Goal: Ask a question

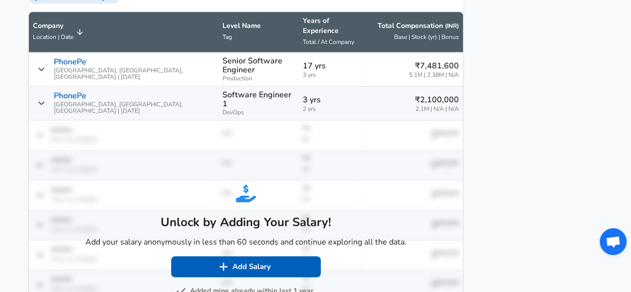
scroll to position [615, 0]
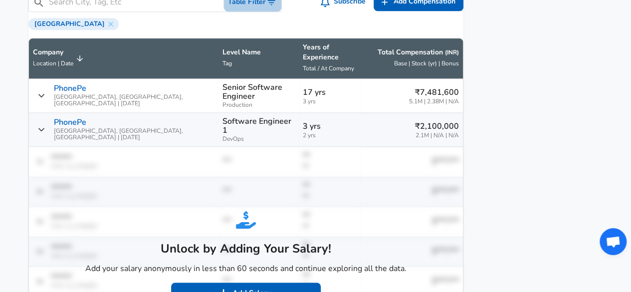
click at [242, 7] on button "Table Filter" at bounding box center [252, 2] width 57 height 18
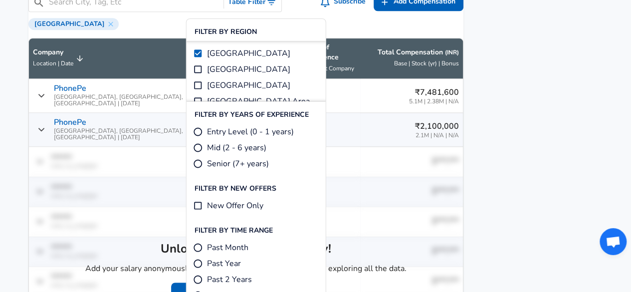
click at [202, 131] on label "Entry Level (0 - 1 years)" at bounding box center [243, 132] width 101 height 12
click at [202, 131] on input "Entry Level (0 - 1 years)" at bounding box center [198, 132] width 10 height 10
radio input "true"
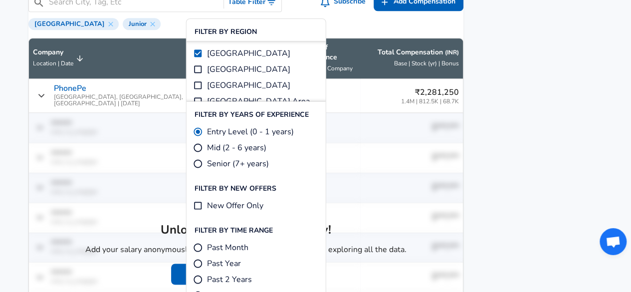
click at [480, 101] on aside "Featured Jobs Senior Staff Software Engineer Commscope • Bengaluru, Karnataka, …" at bounding box center [533, 182] width 140 height 1326
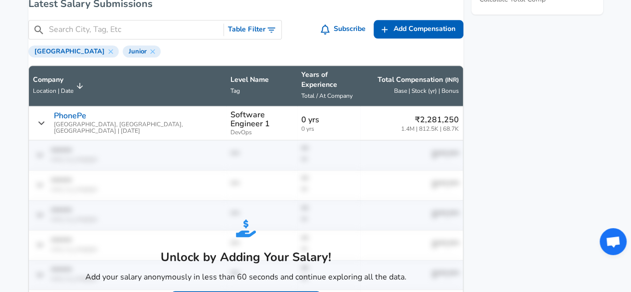
scroll to position [586, 0]
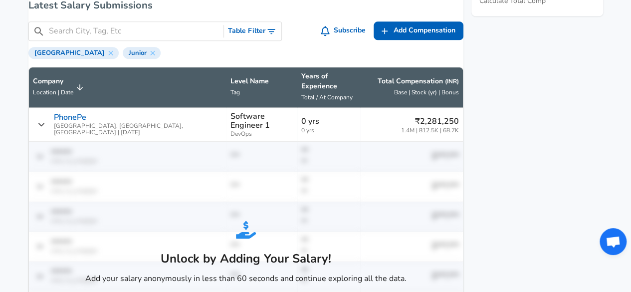
click at [87, 32] on input "Search City, Tag, Etc" at bounding box center [134, 31] width 171 height 12
click at [45, 57] on span "[GEOGRAPHIC_DATA]" at bounding box center [69, 53] width 78 height 8
click at [88, 37] on input "Search City, Tag, Etc" at bounding box center [134, 31] width 171 height 12
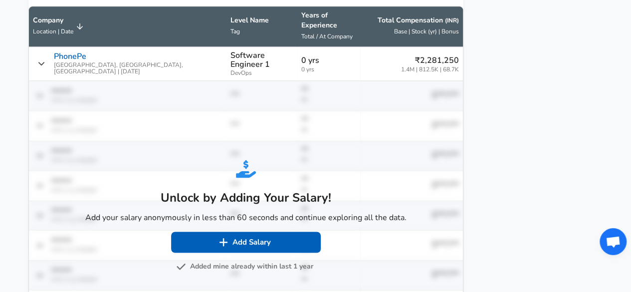
type input "india"
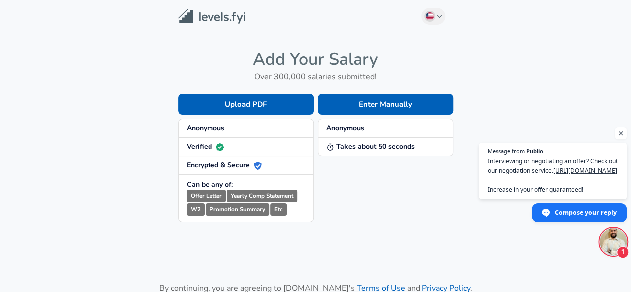
scroll to position [134, 0]
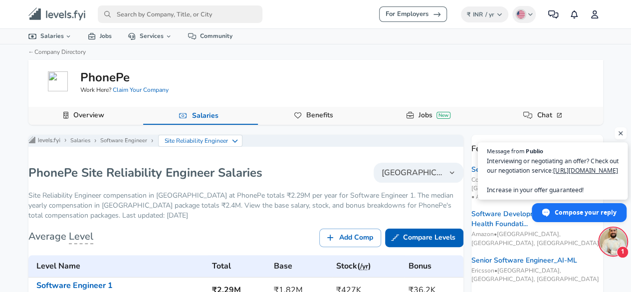
click at [584, 162] on span "Interviewing or negotiating an offer? Check out our negotiation service: [URL][…" at bounding box center [553, 175] width 132 height 38
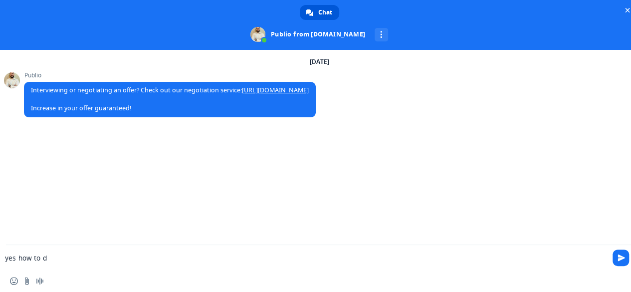
type textarea "yes how to do"
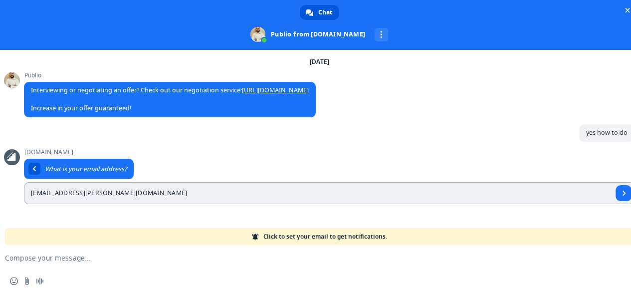
click at [97, 191] on input "[EMAIL_ADDRESS][PERSON_NAME][DOMAIN_NAME]" at bounding box center [318, 193] width 588 height 22
type input "[EMAIL_ADDRESS][DOMAIN_NAME]"
click at [153, 190] on input "[EMAIL_ADDRESS][DOMAIN_NAME]" at bounding box center [318, 193] width 588 height 22
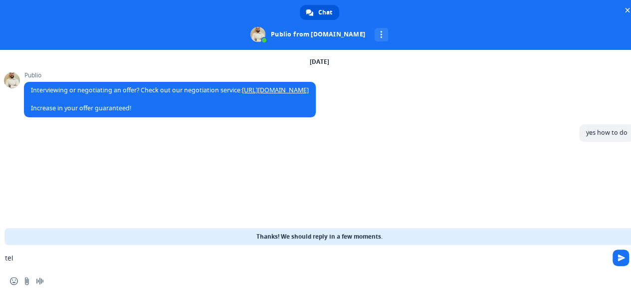
type textarea "tell"
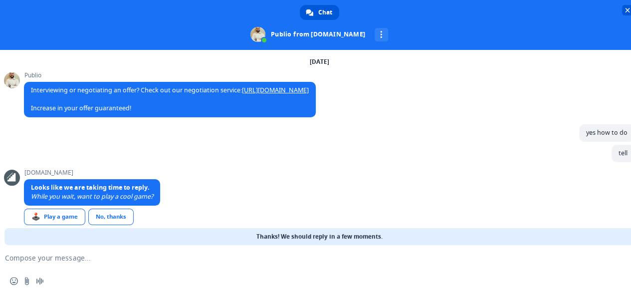
scroll to position [12, 0]
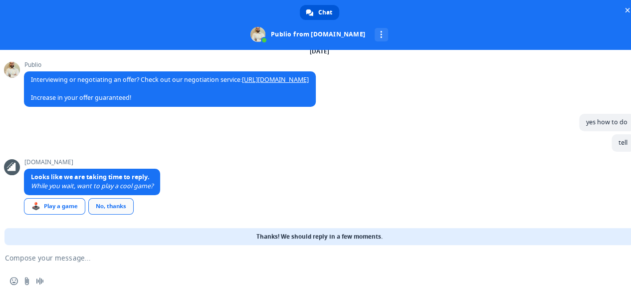
click at [93, 200] on div "No, thanks" at bounding box center [110, 206] width 45 height 16
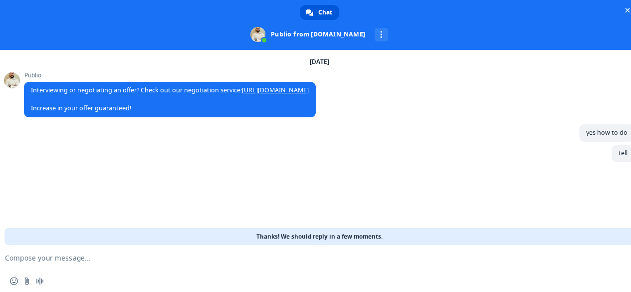
scroll to position [0, 0]
